Goal: Information Seeking & Learning: Learn about a topic

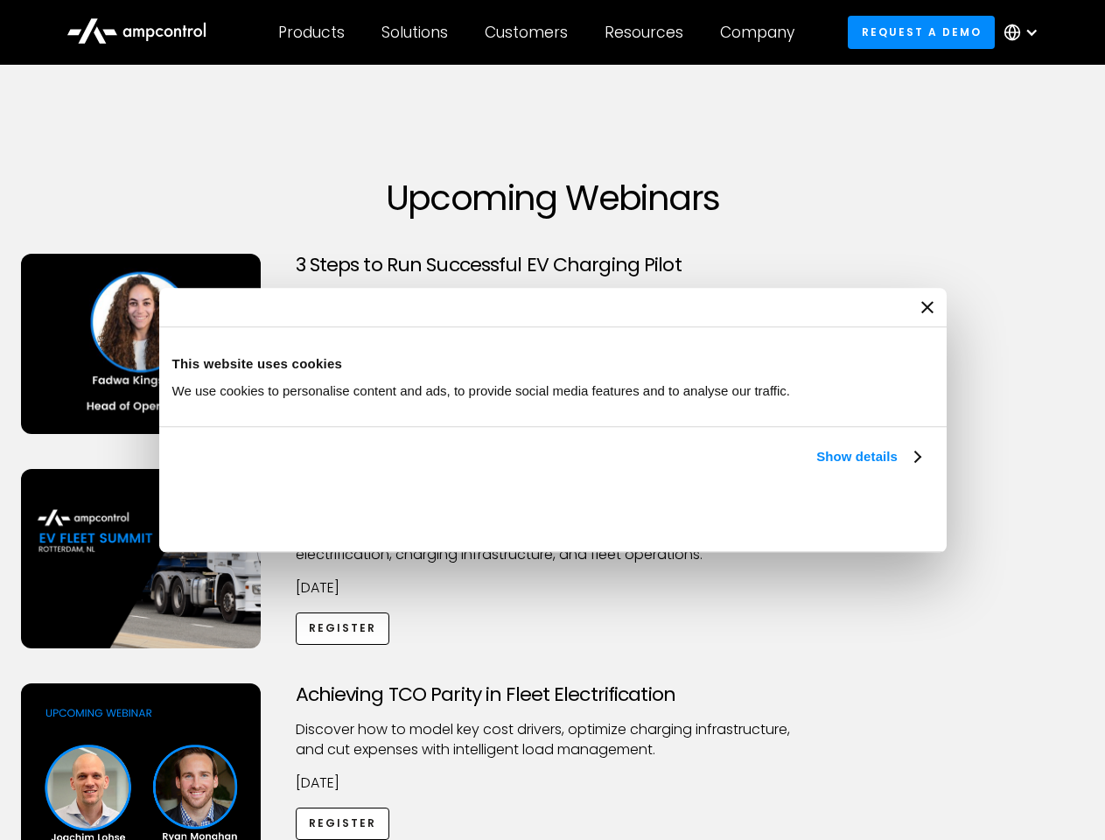
click at [816, 467] on link "Show details" at bounding box center [867, 456] width 103 height 21
click at [0, 0] on div "Necessary cookies help make a website usable by enabling basic functions like p…" at bounding box center [0, 0] width 0 height 0
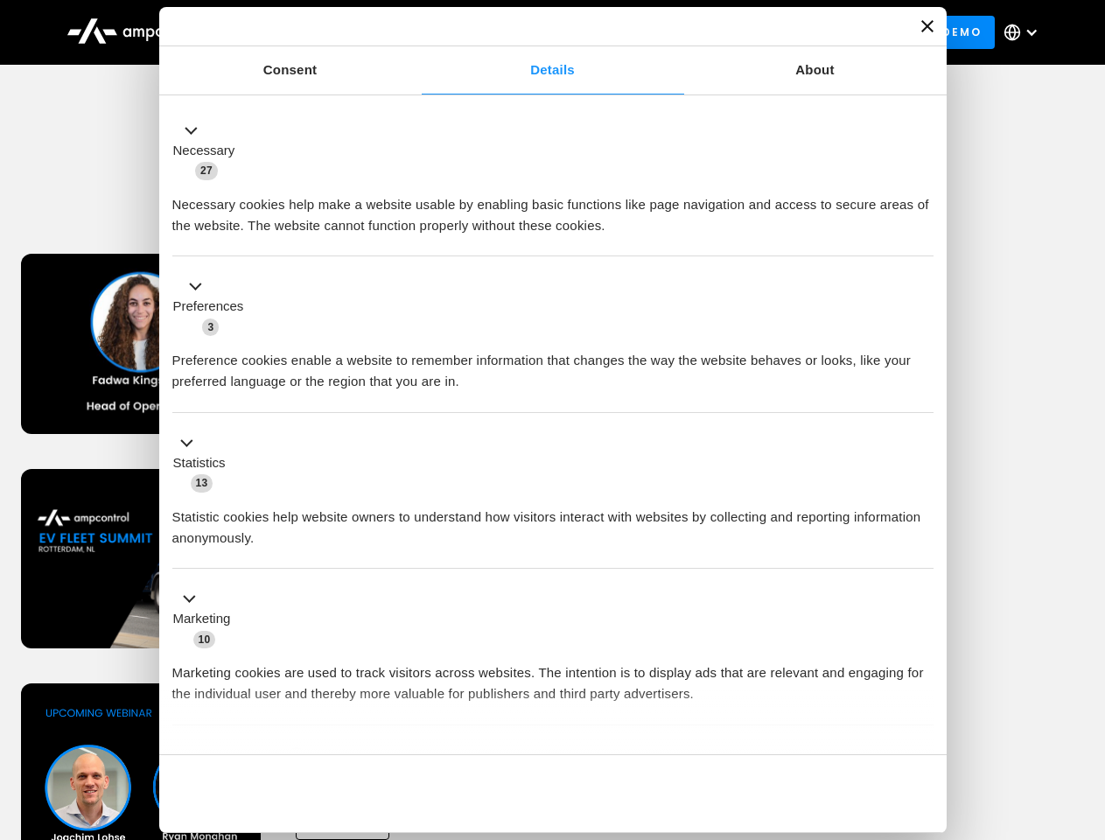
click at [1086, 705] on div "Achieving TCO Parity in Fleet Electrification Discover how to model key cost dr…" at bounding box center [553, 820] width 1099 height 275
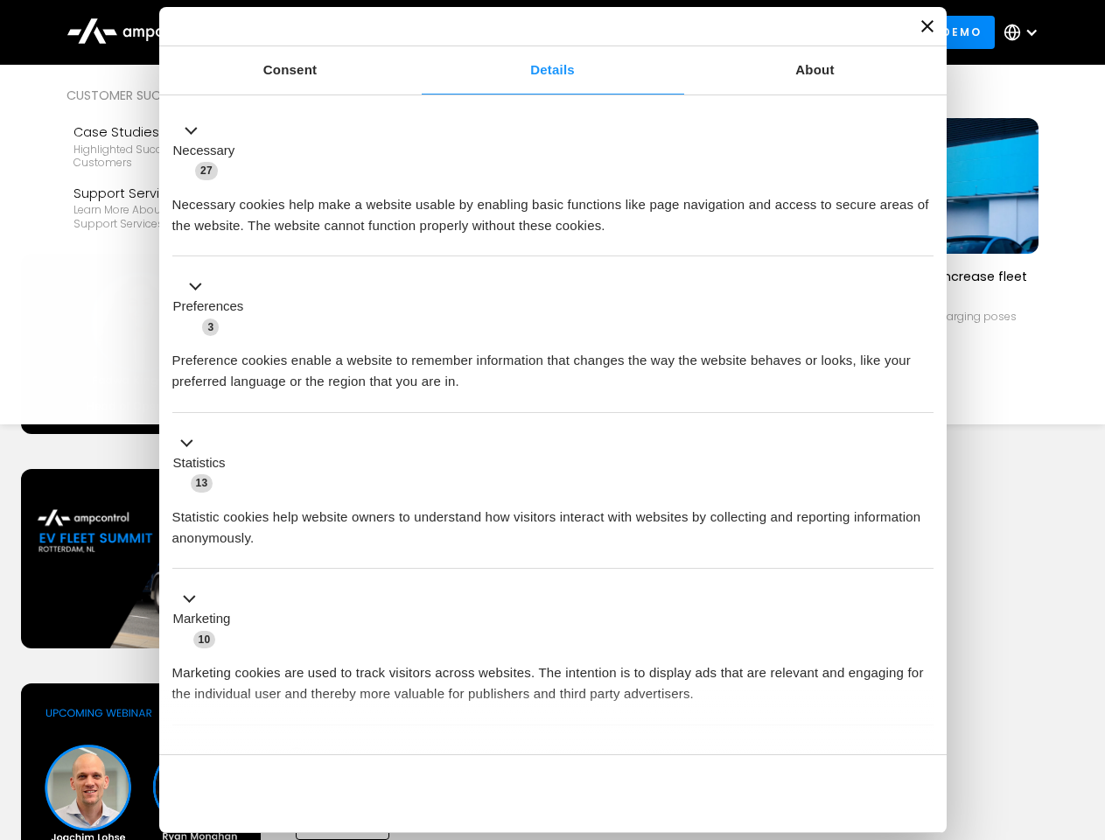
click at [538, 32] on div "Customers" at bounding box center [526, 32] width 83 height 19
click at [311, 32] on div "Products" at bounding box center [311, 32] width 67 height 19
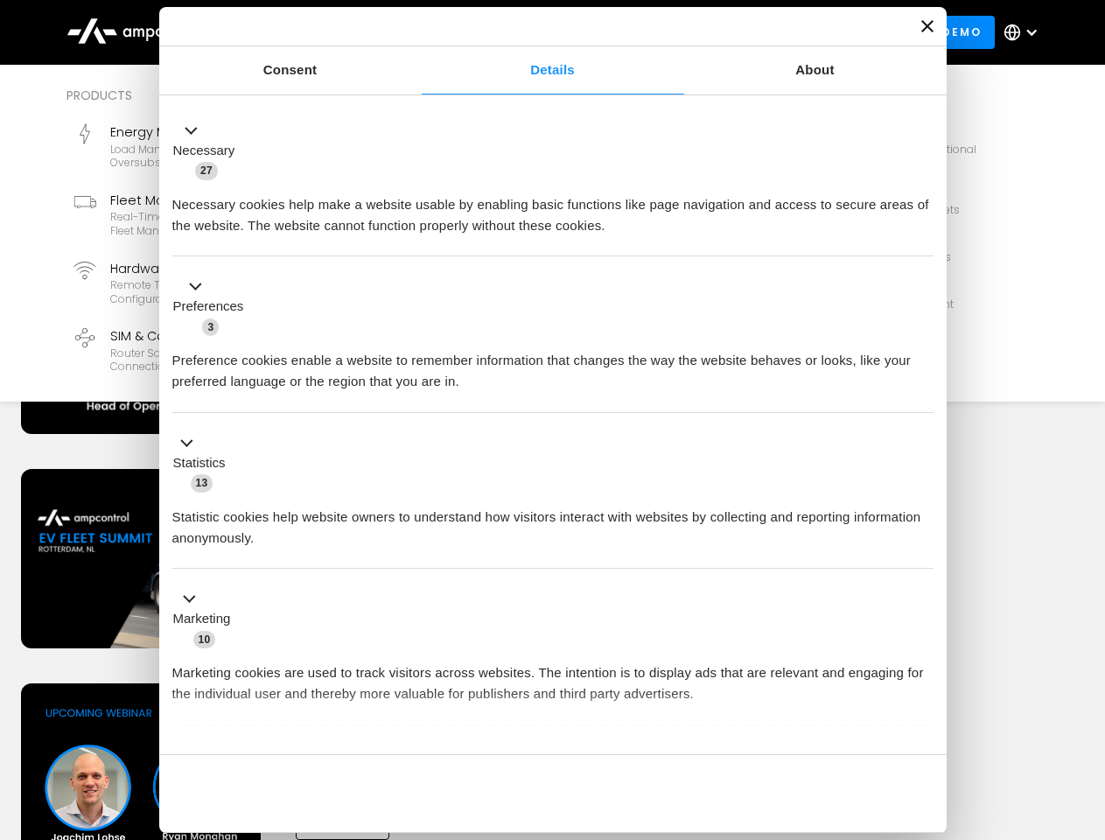
click at [416, 32] on div "Solutions" at bounding box center [415, 32] width 67 height 19
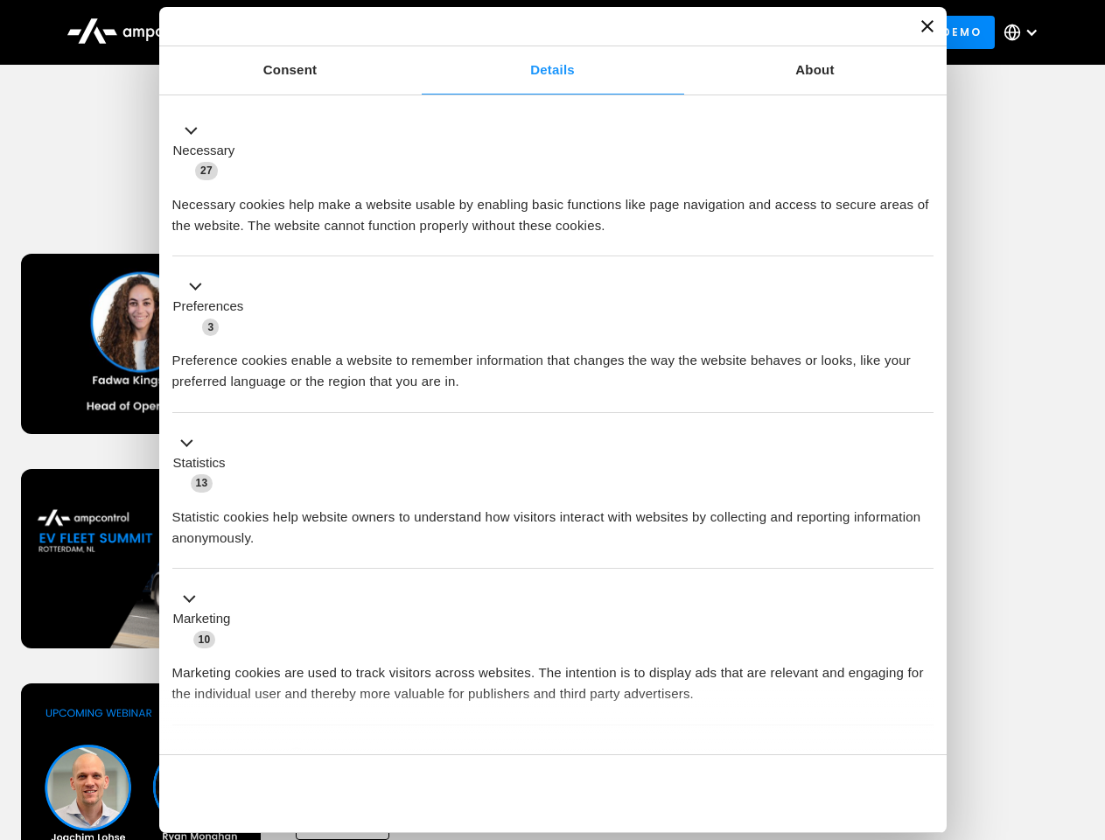
click at [529, 32] on div "Customers" at bounding box center [526, 32] width 83 height 19
click at [648, 32] on div "Resources" at bounding box center [644, 32] width 79 height 19
click at [763, 32] on div "Company" at bounding box center [757, 32] width 74 height 19
click at [1026, 32] on div at bounding box center [1032, 32] width 14 height 14
